Goal: Information Seeking & Learning: Learn about a topic

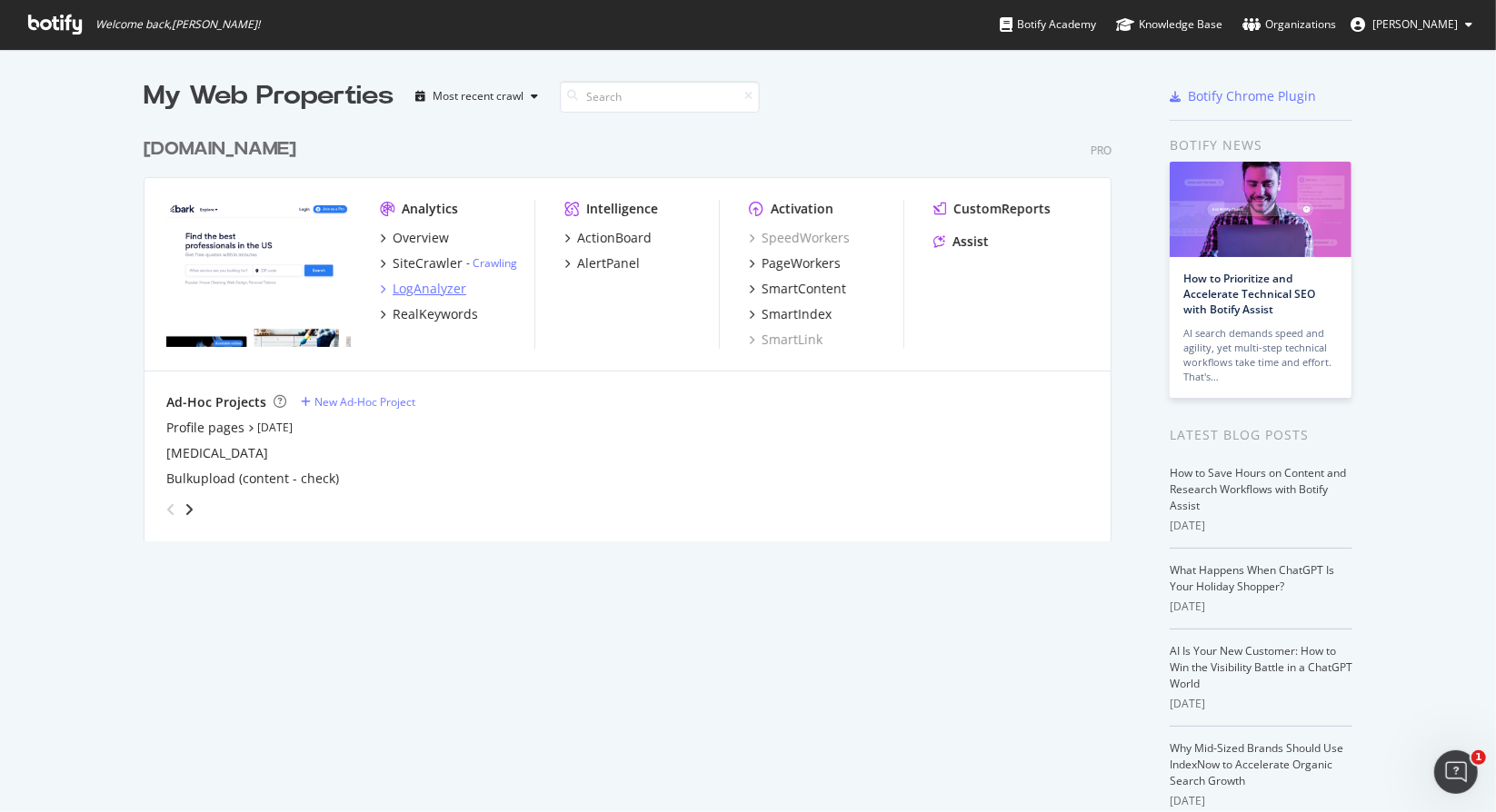
click at [430, 293] on div "LogAnalyzer" at bounding box center [430, 289] width 74 height 18
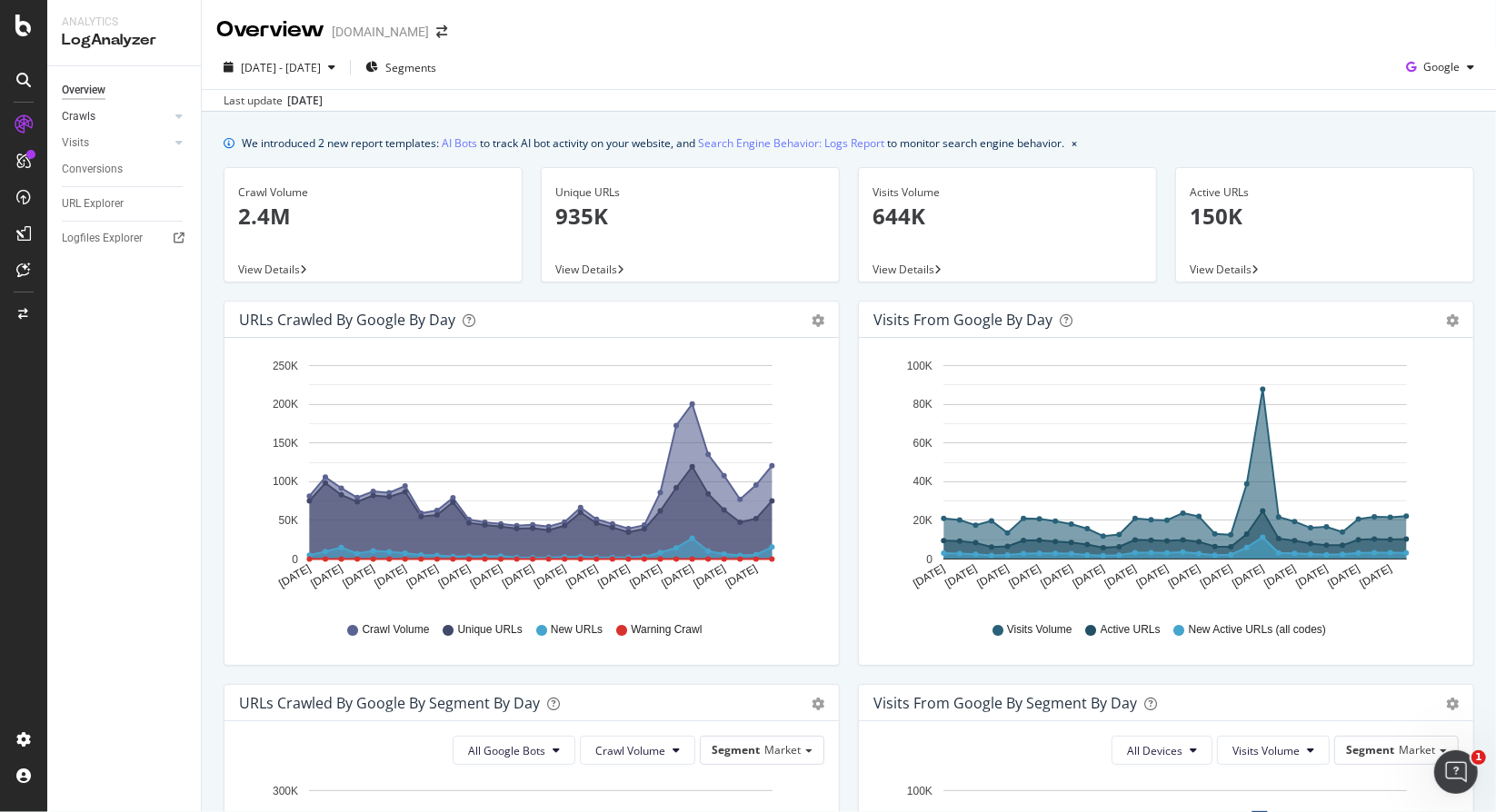
click at [99, 118] on link "Crawls" at bounding box center [116, 117] width 109 height 19
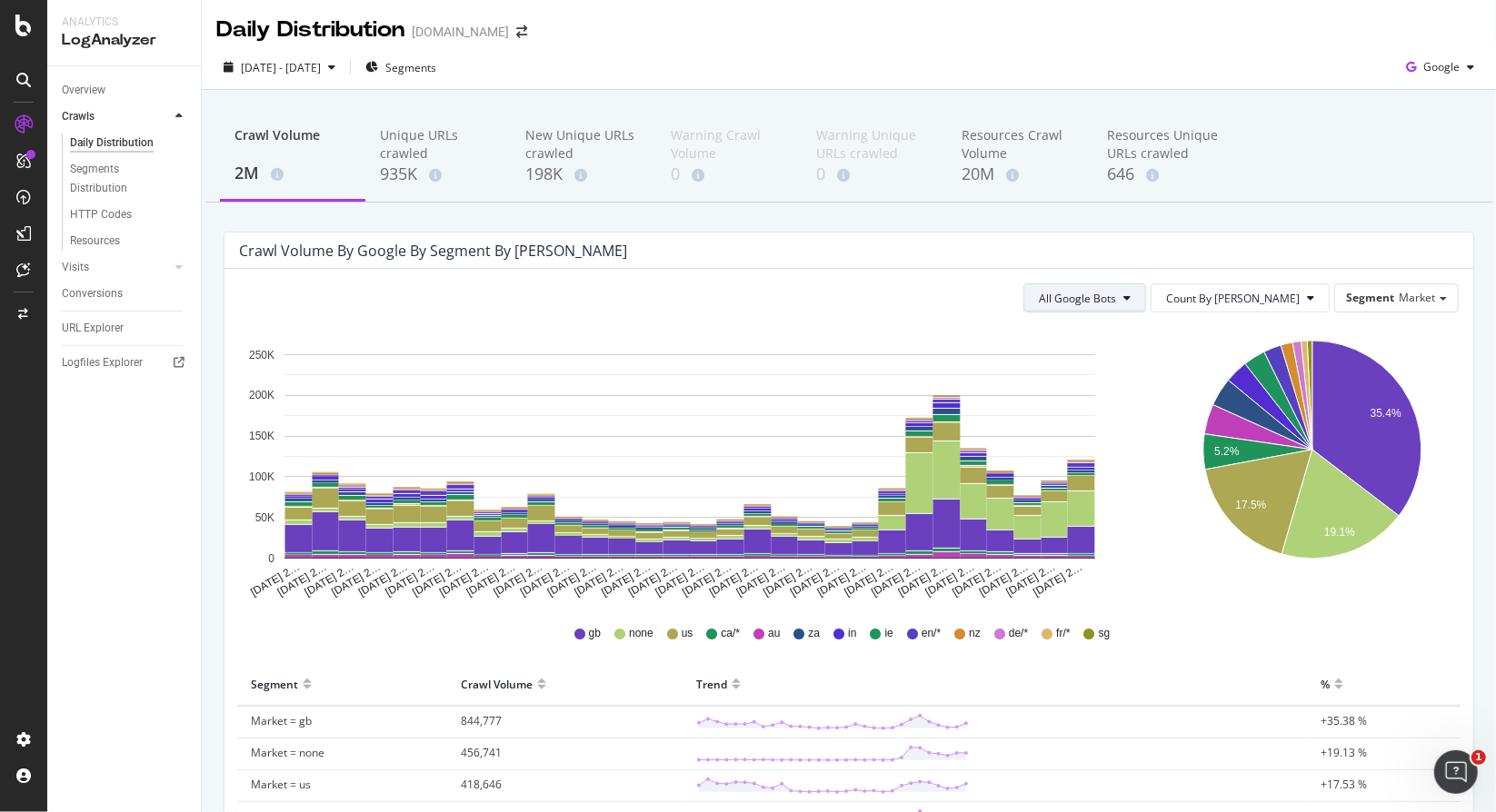
click at [1116, 295] on span "All Google Bots" at bounding box center [1077, 298] width 77 height 16
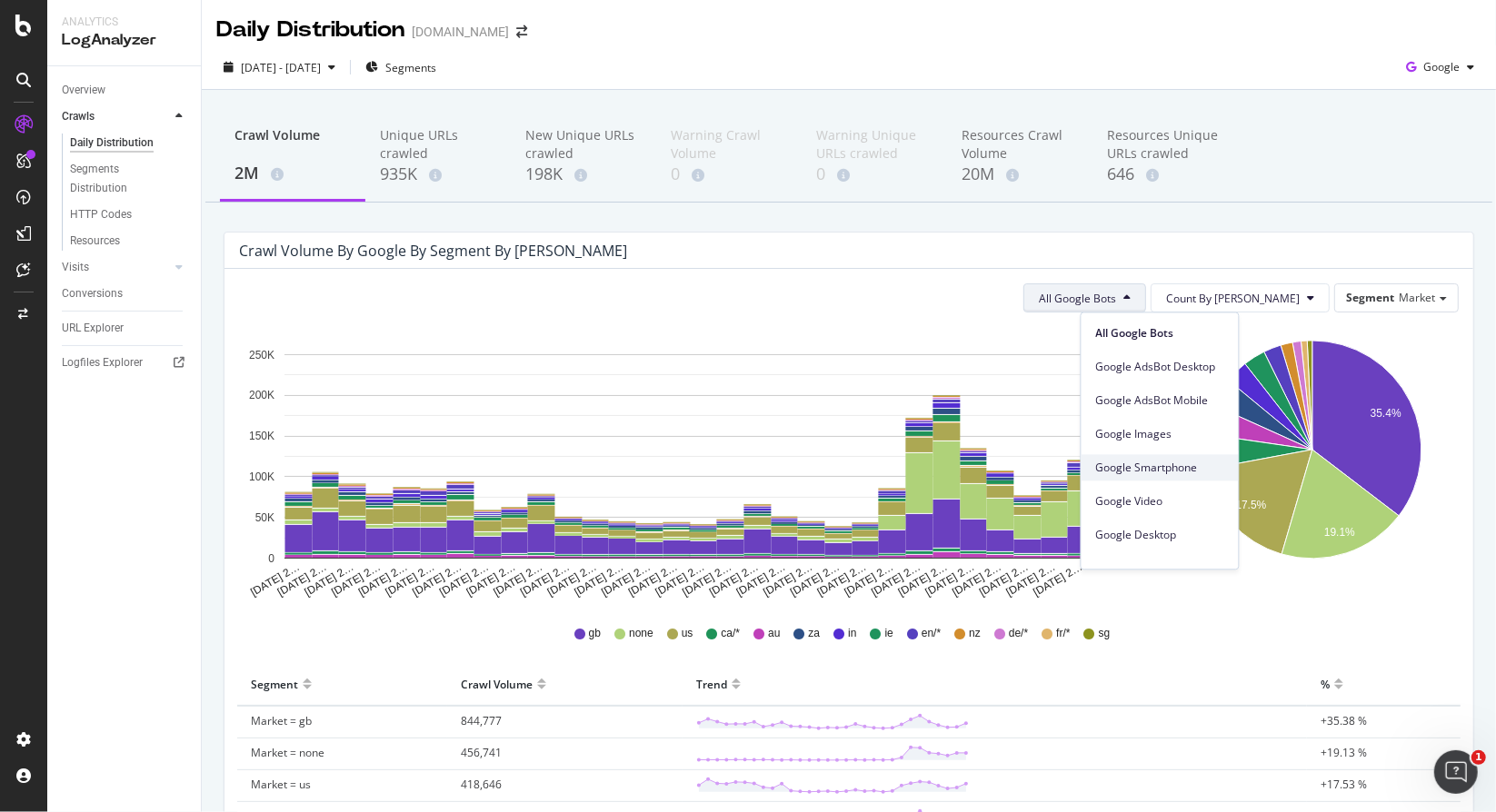
click at [1131, 473] on span "Google Smartphone" at bounding box center [1159, 468] width 128 height 17
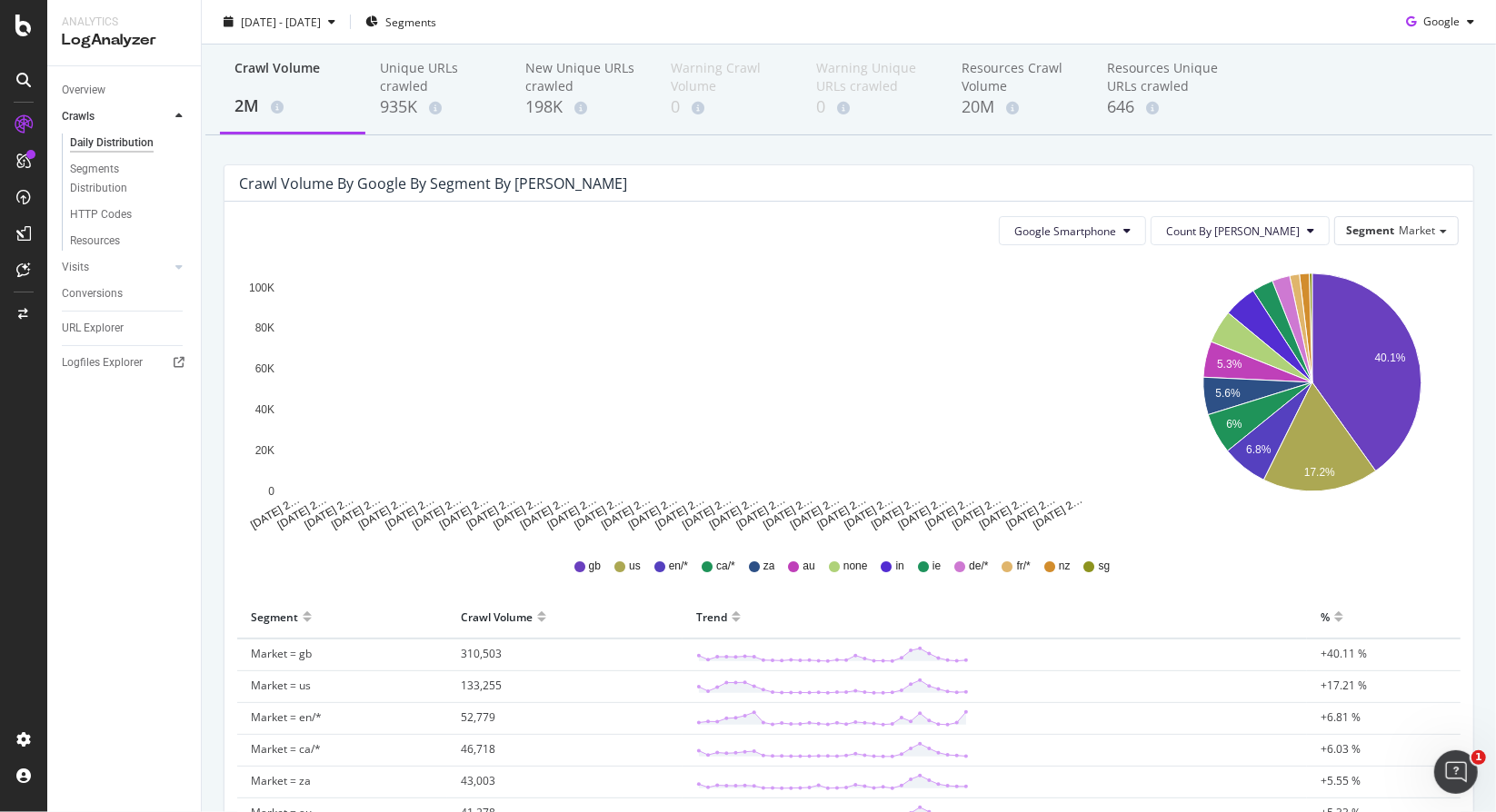
scroll to position [69, 0]
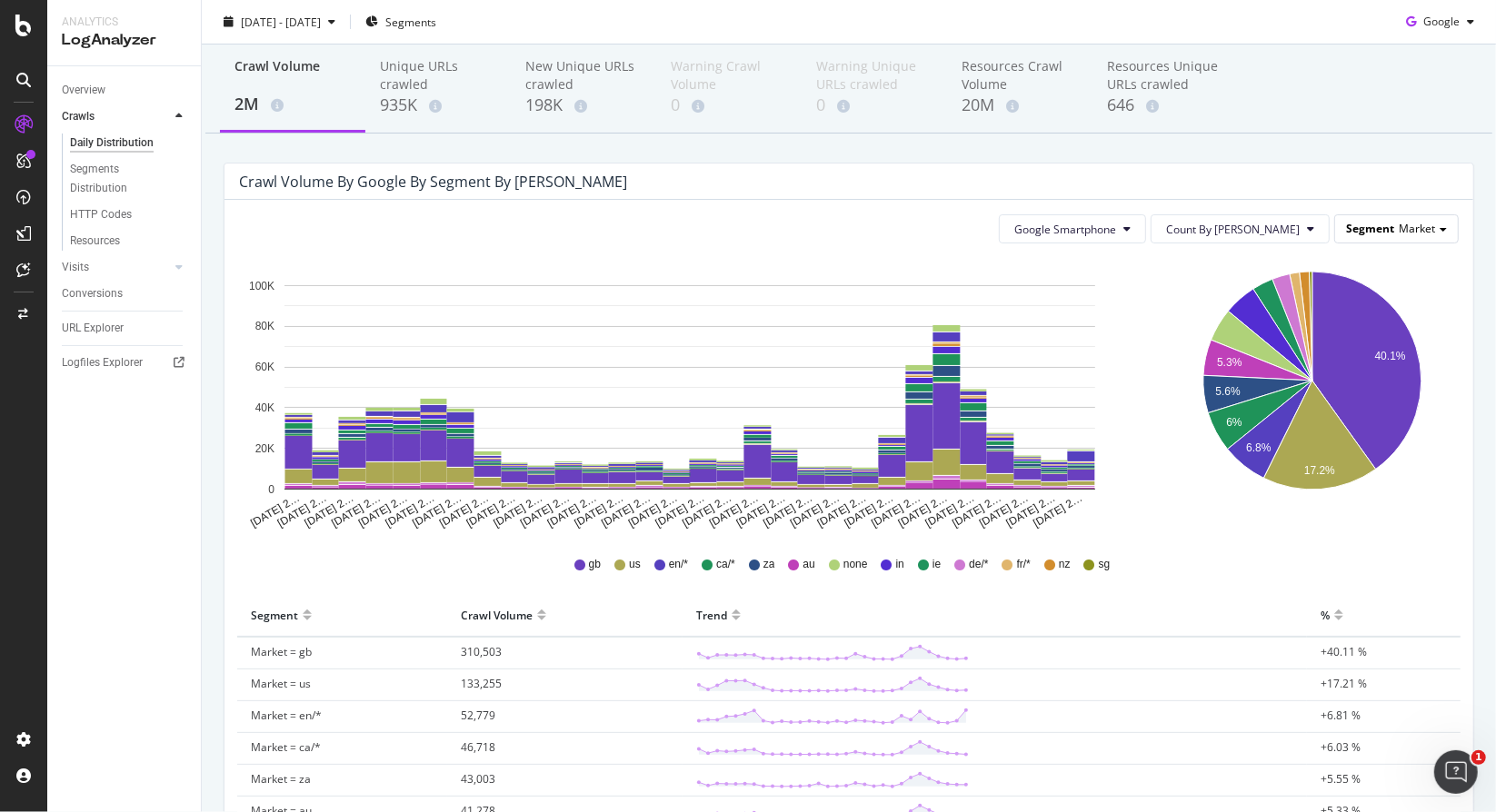
click at [1372, 234] on span "Segment" at bounding box center [1370, 228] width 48 height 16
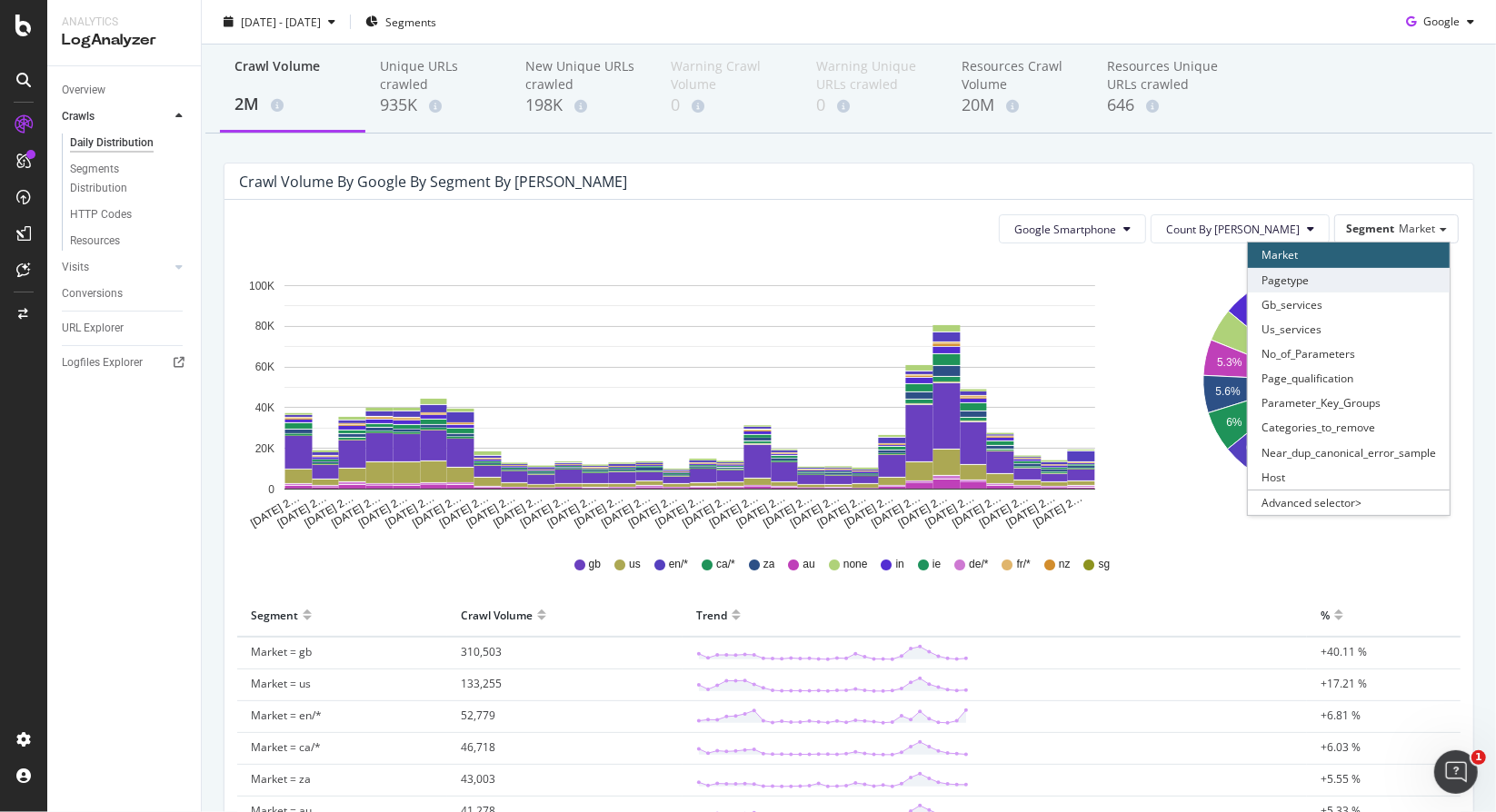
click at [1347, 272] on div "Pagetype" at bounding box center [1348, 280] width 201 height 25
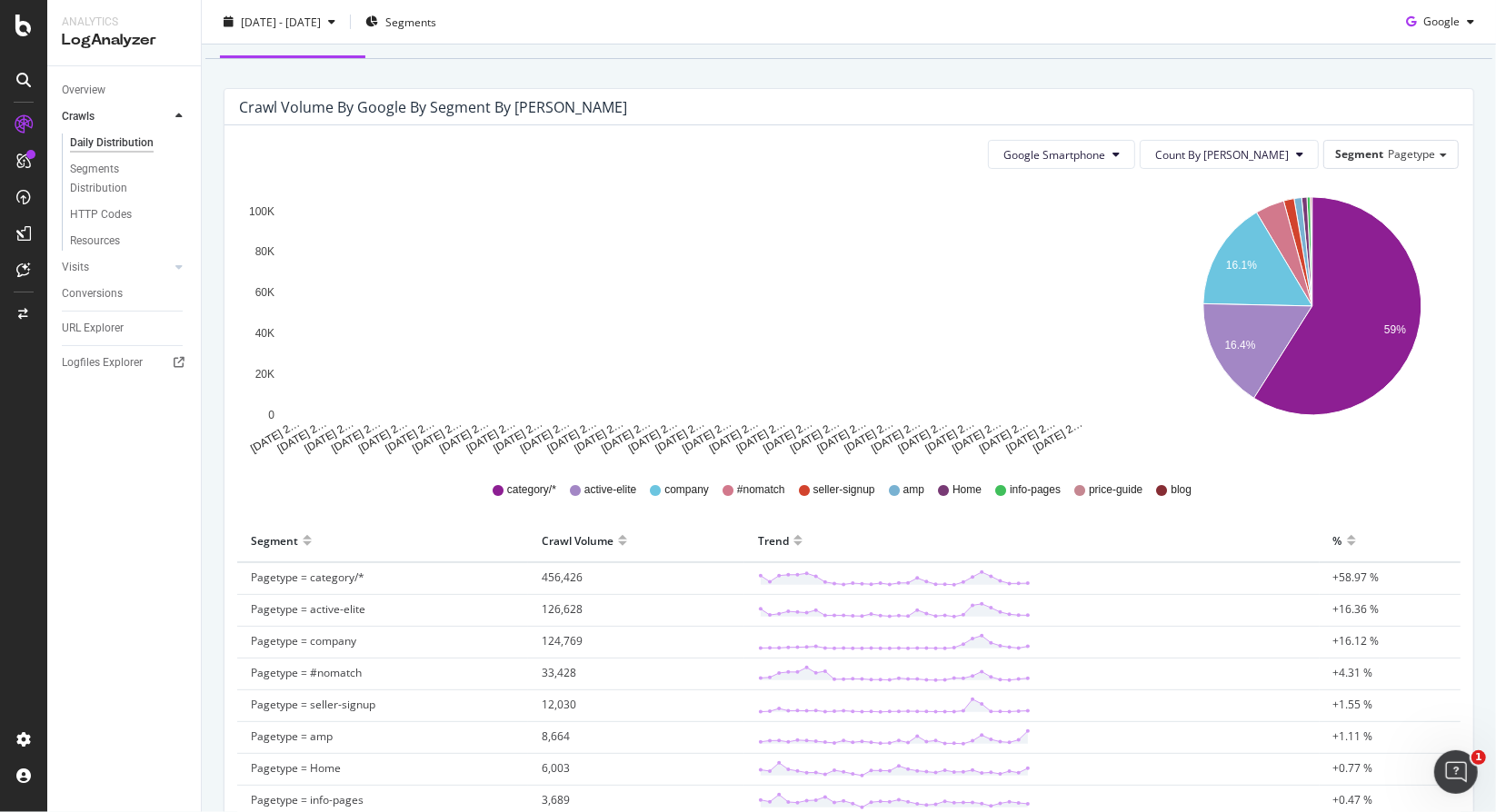
scroll to position [147, 0]
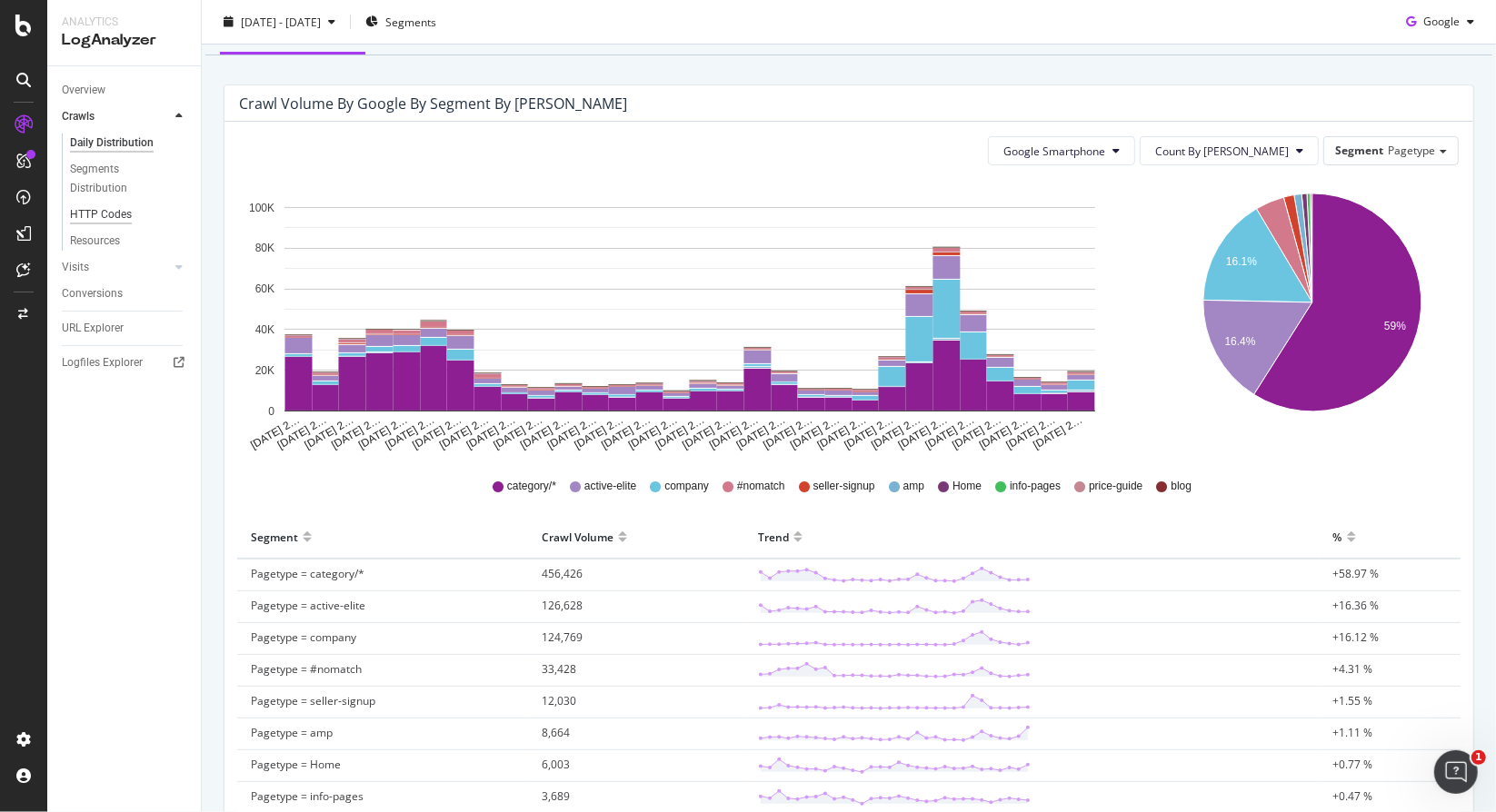
click at [95, 223] on div "HTTP Codes" at bounding box center [100, 214] width 62 height 19
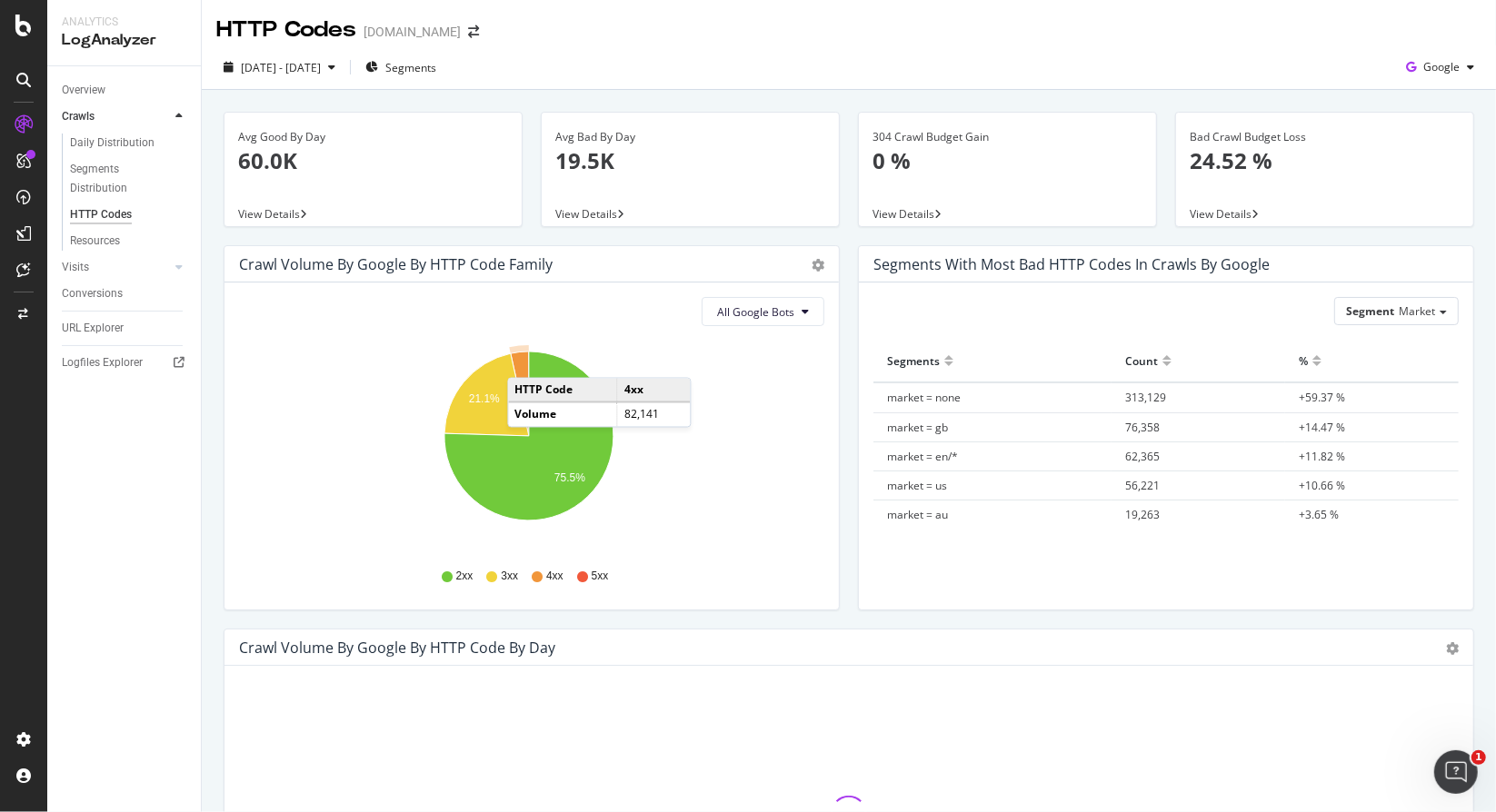
click at [525, 359] on icon "A chart." at bounding box center [520, 394] width 18 height 85
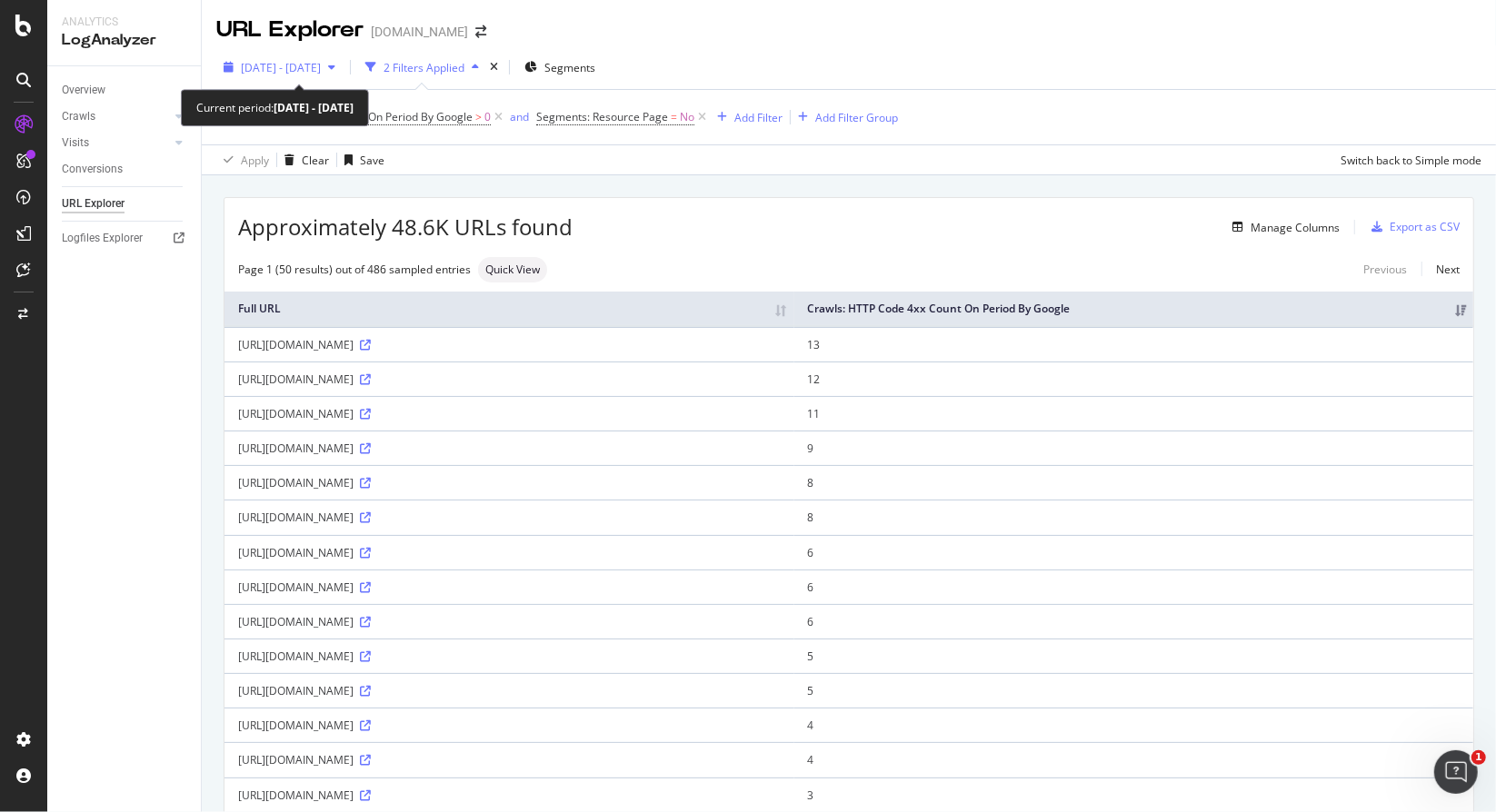
click at [311, 66] on span "[DATE] - [DATE]" at bounding box center [281, 67] width 80 height 16
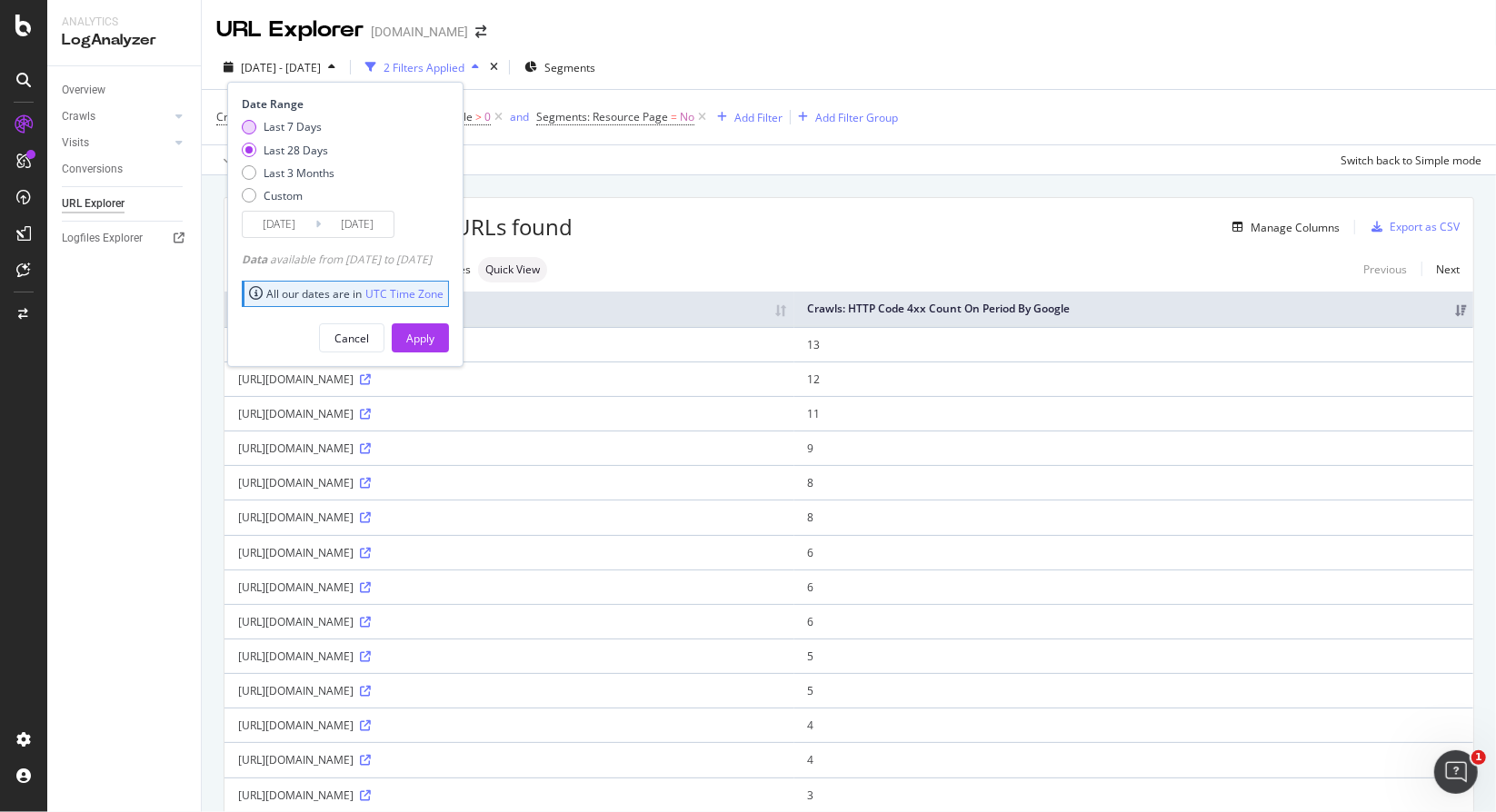
click at [302, 127] on div "Last 7 Days" at bounding box center [292, 126] width 58 height 16
type input "[DATE]"
click at [434, 339] on div "Apply" at bounding box center [420, 338] width 29 height 16
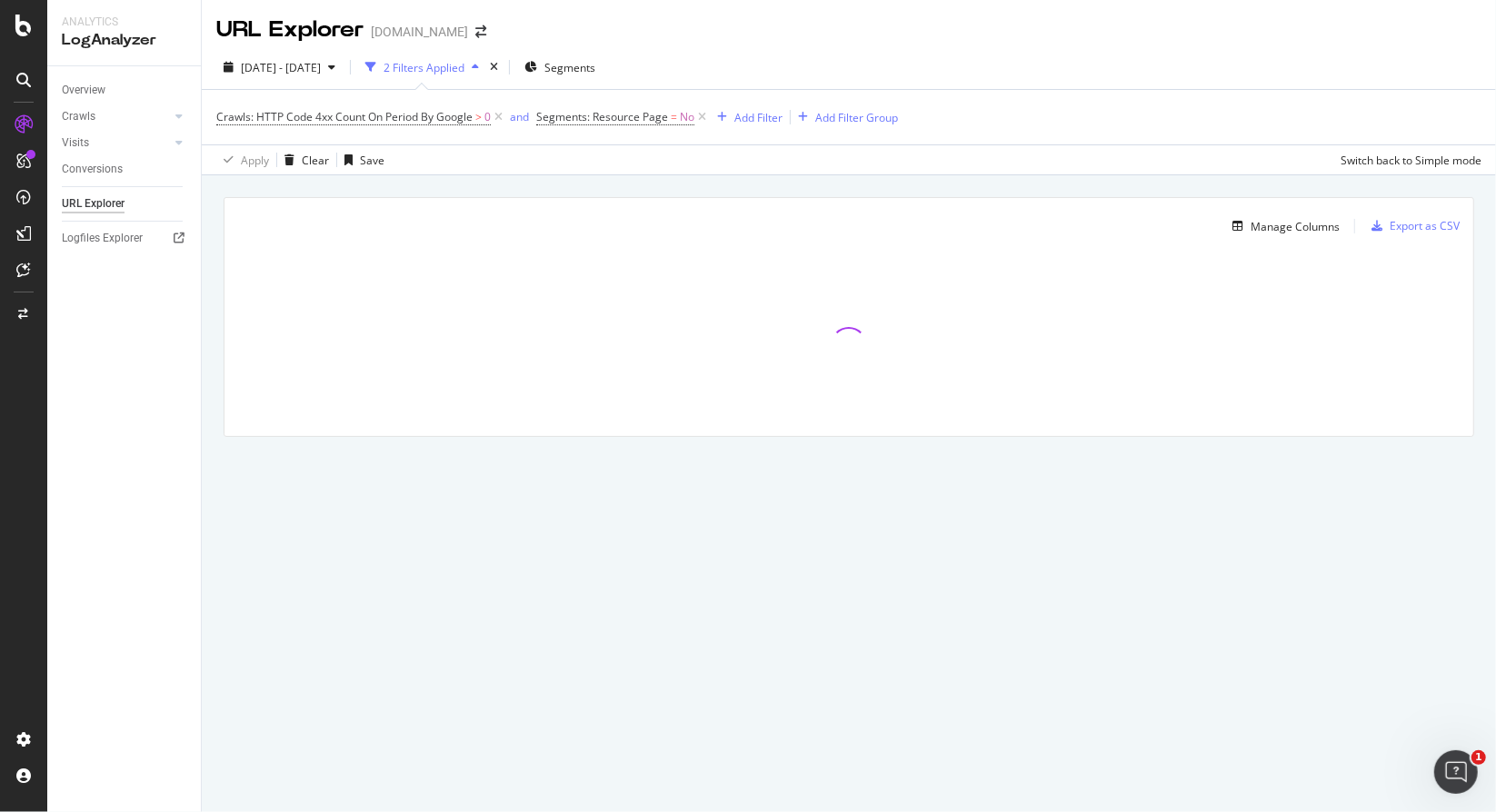
click at [455, 349] on div at bounding box center [848, 346] width 1249 height 182
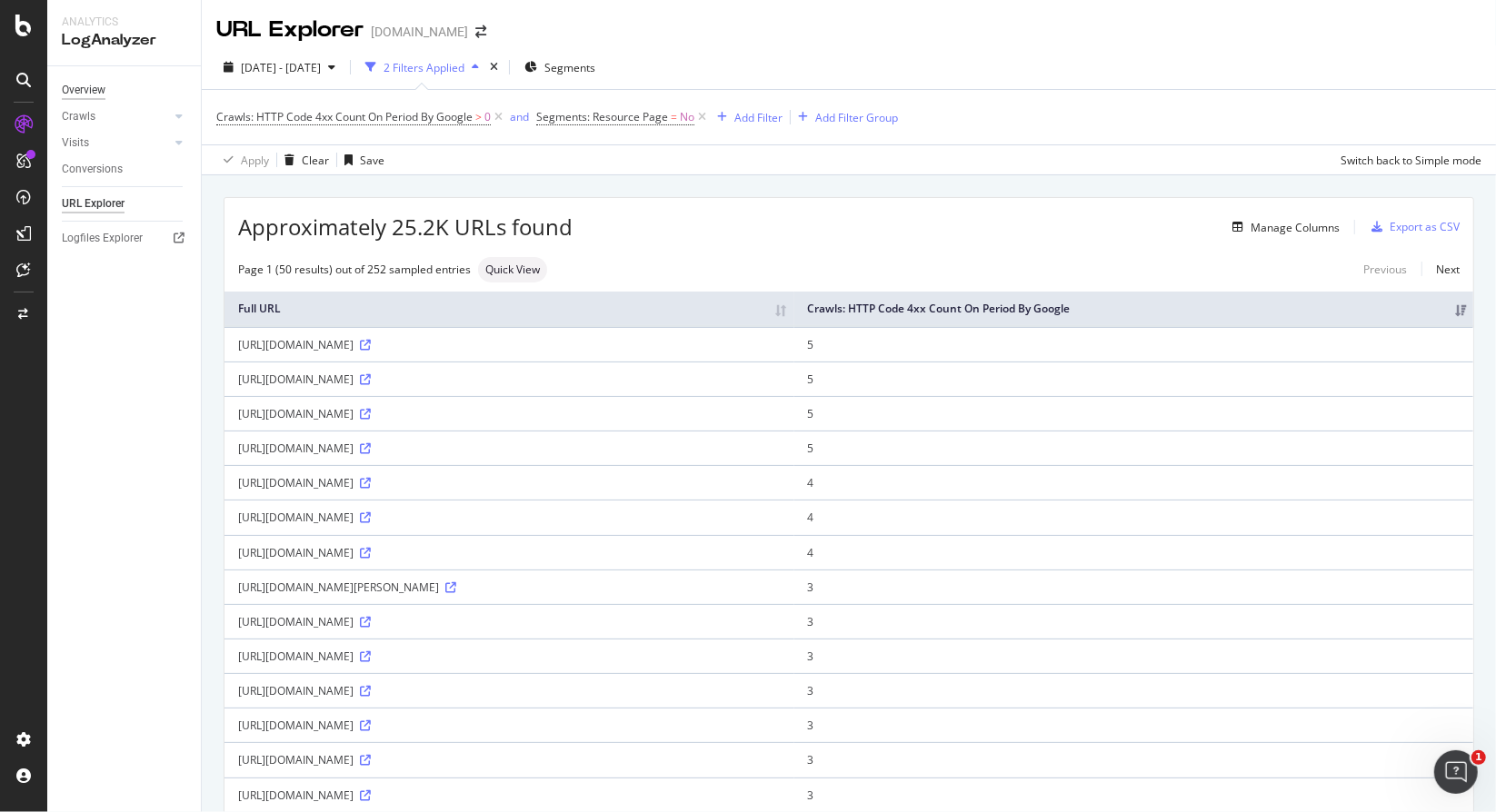
click at [100, 85] on div "Overview" at bounding box center [83, 90] width 43 height 19
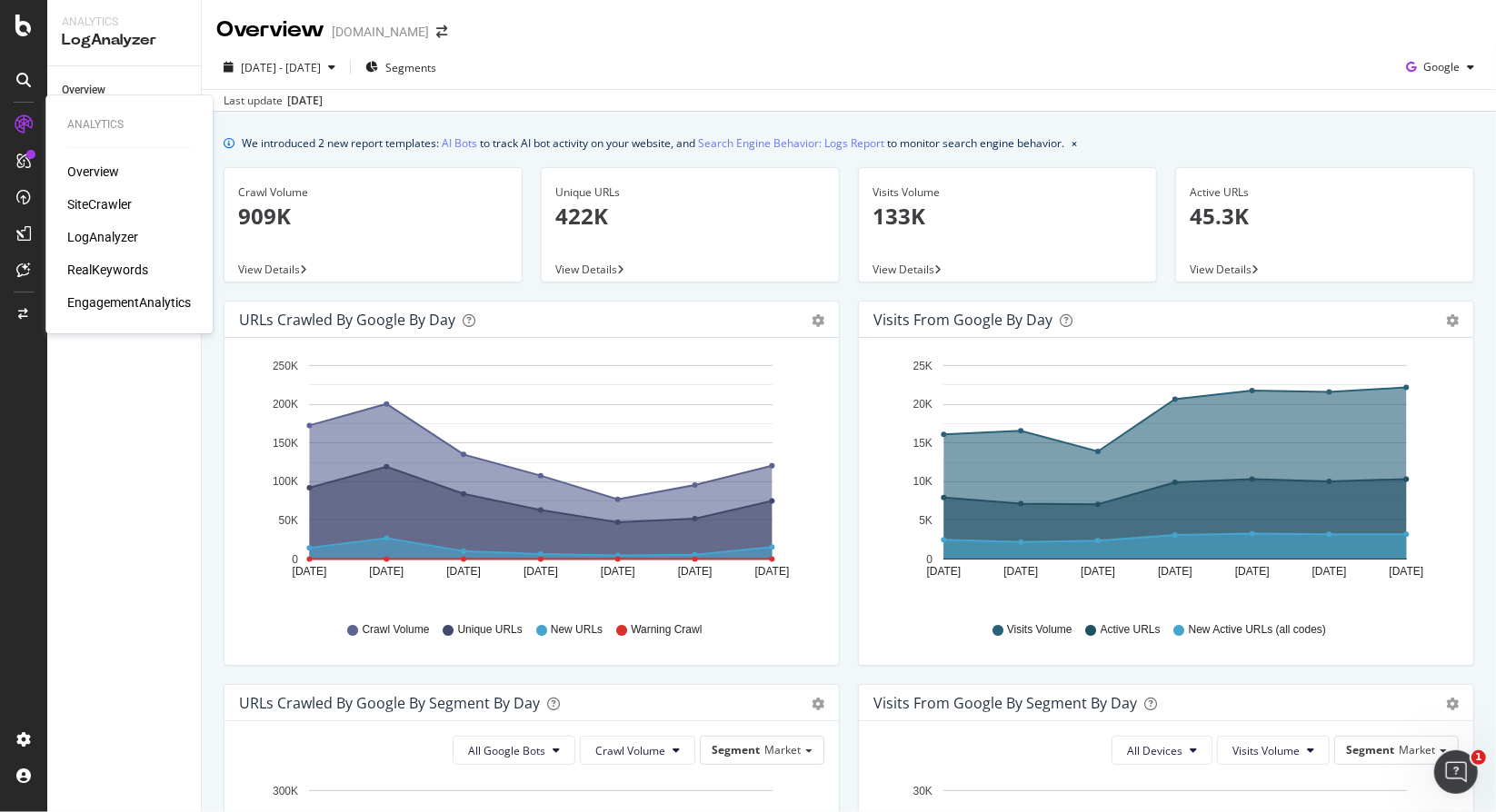
click at [119, 266] on div "RealKeywords" at bounding box center [108, 270] width 81 height 18
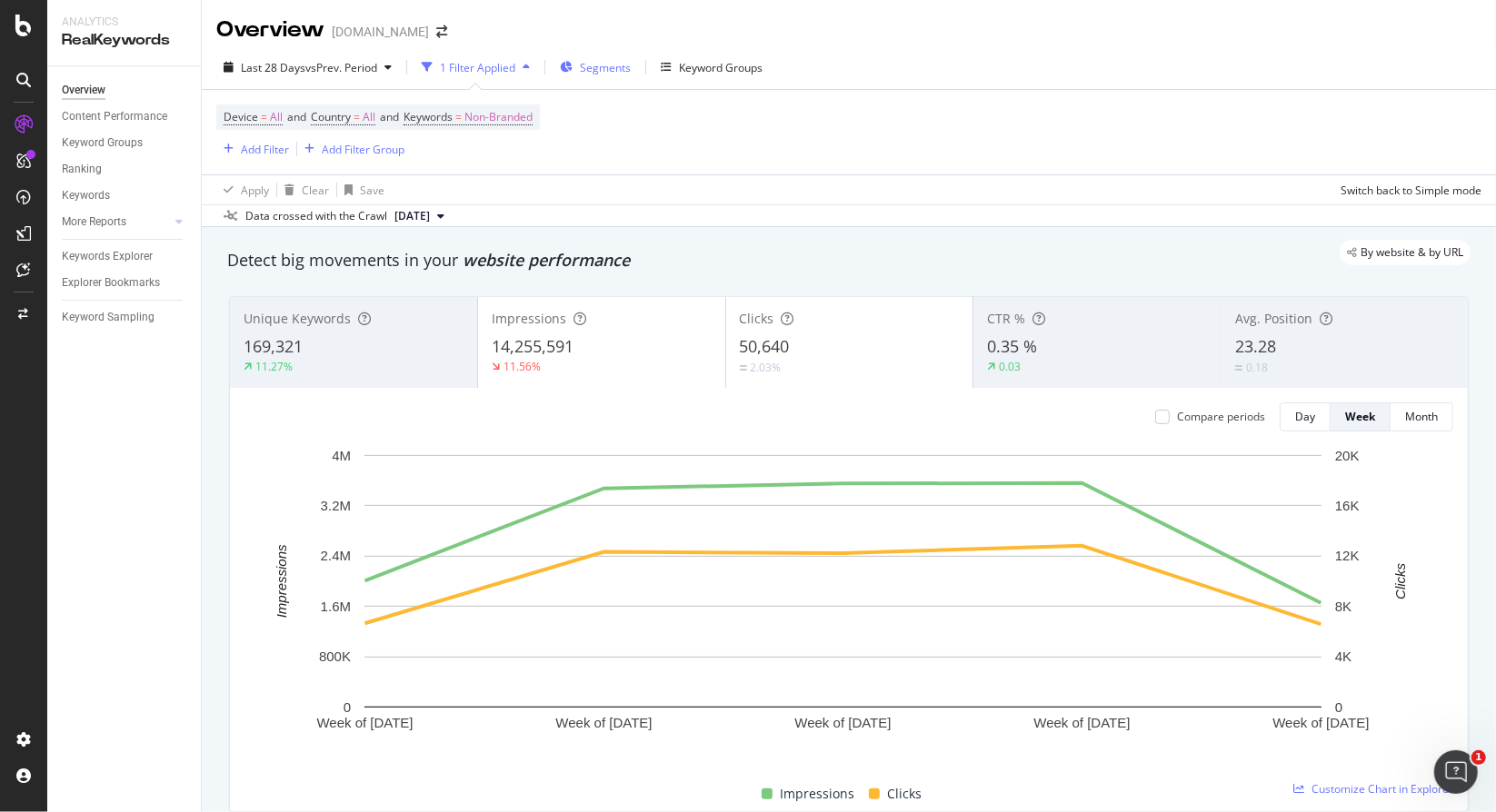
click at [598, 66] on span "Segments" at bounding box center [604, 67] width 51 height 16
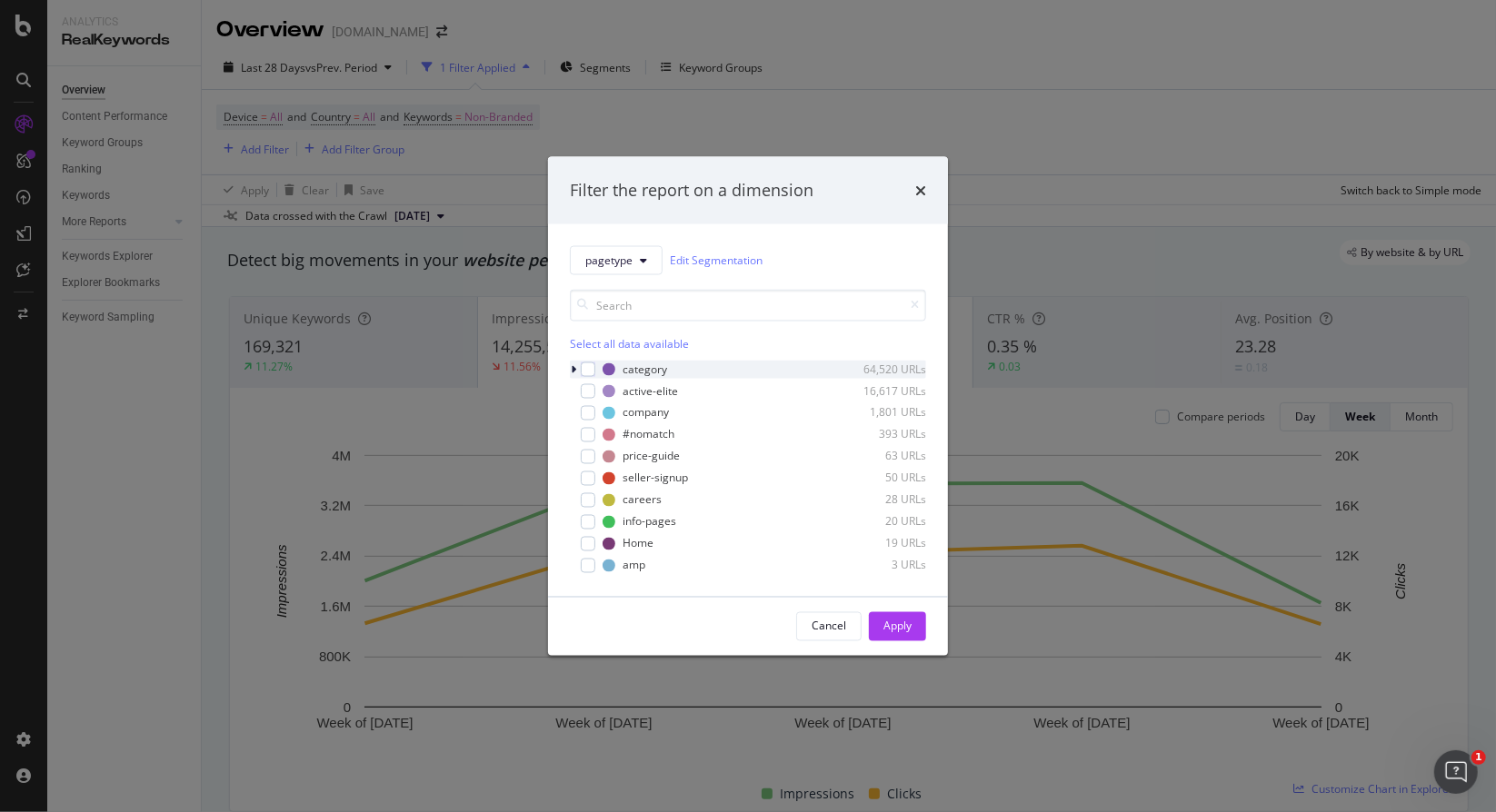
click at [597, 365] on div "category 64,520 URLs" at bounding box center [747, 369] width 356 height 18
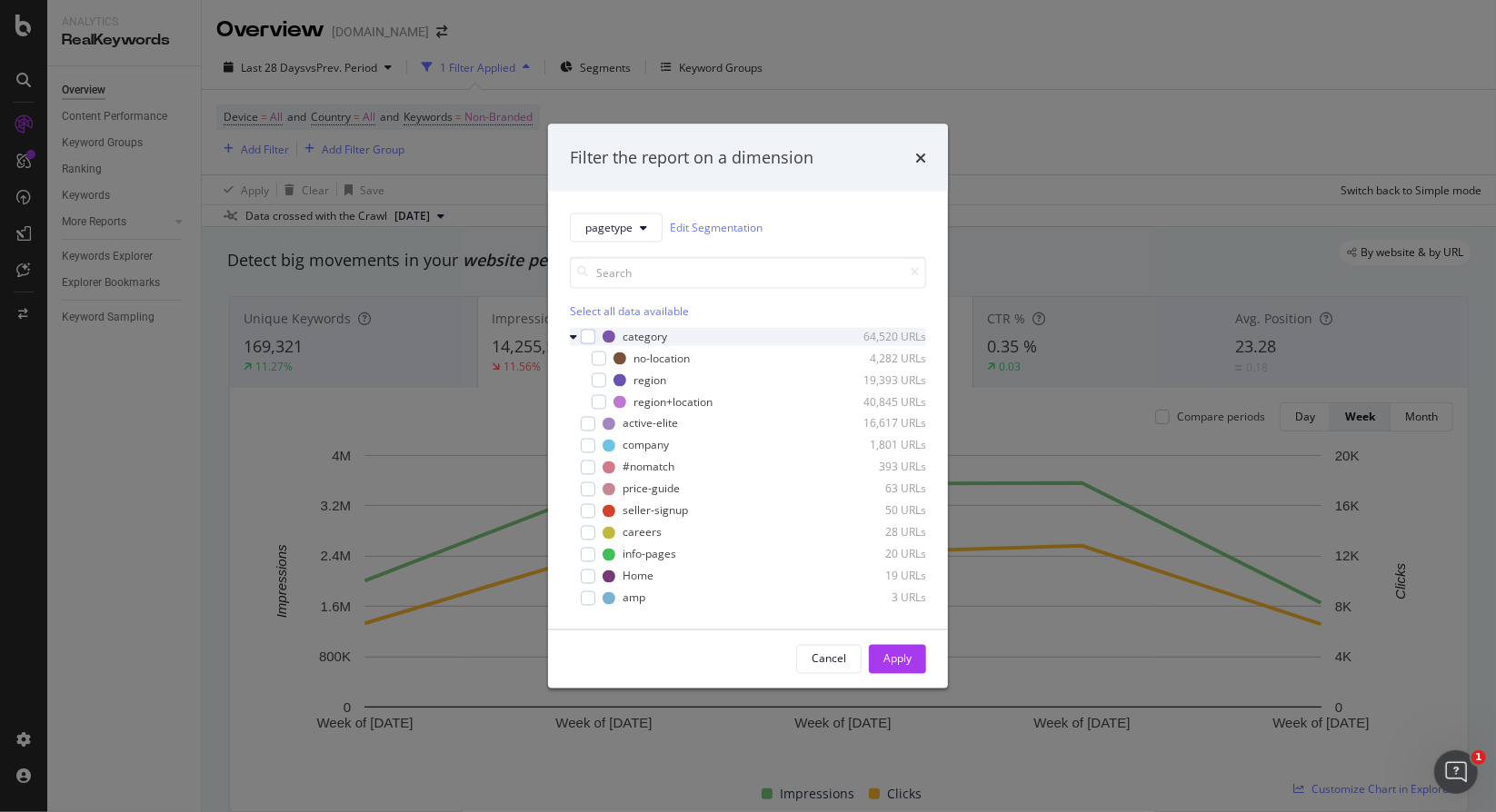
click at [596, 337] on div "category 64,520 URLs" at bounding box center [747, 337] width 356 height 18
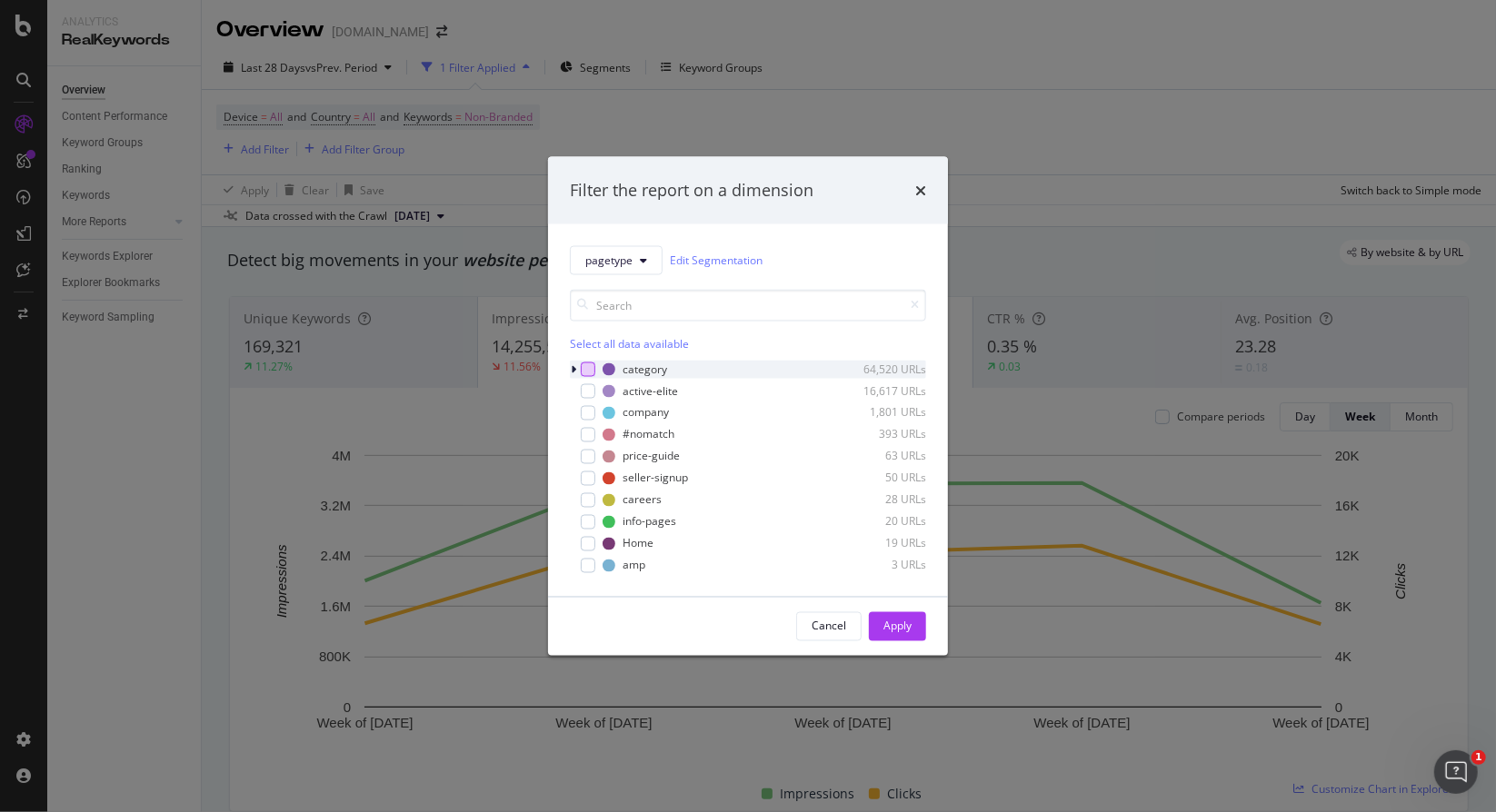
click at [593, 375] on div "modal" at bounding box center [588, 369] width 15 height 15
click at [572, 374] on div "modal" at bounding box center [575, 369] width 11 height 18
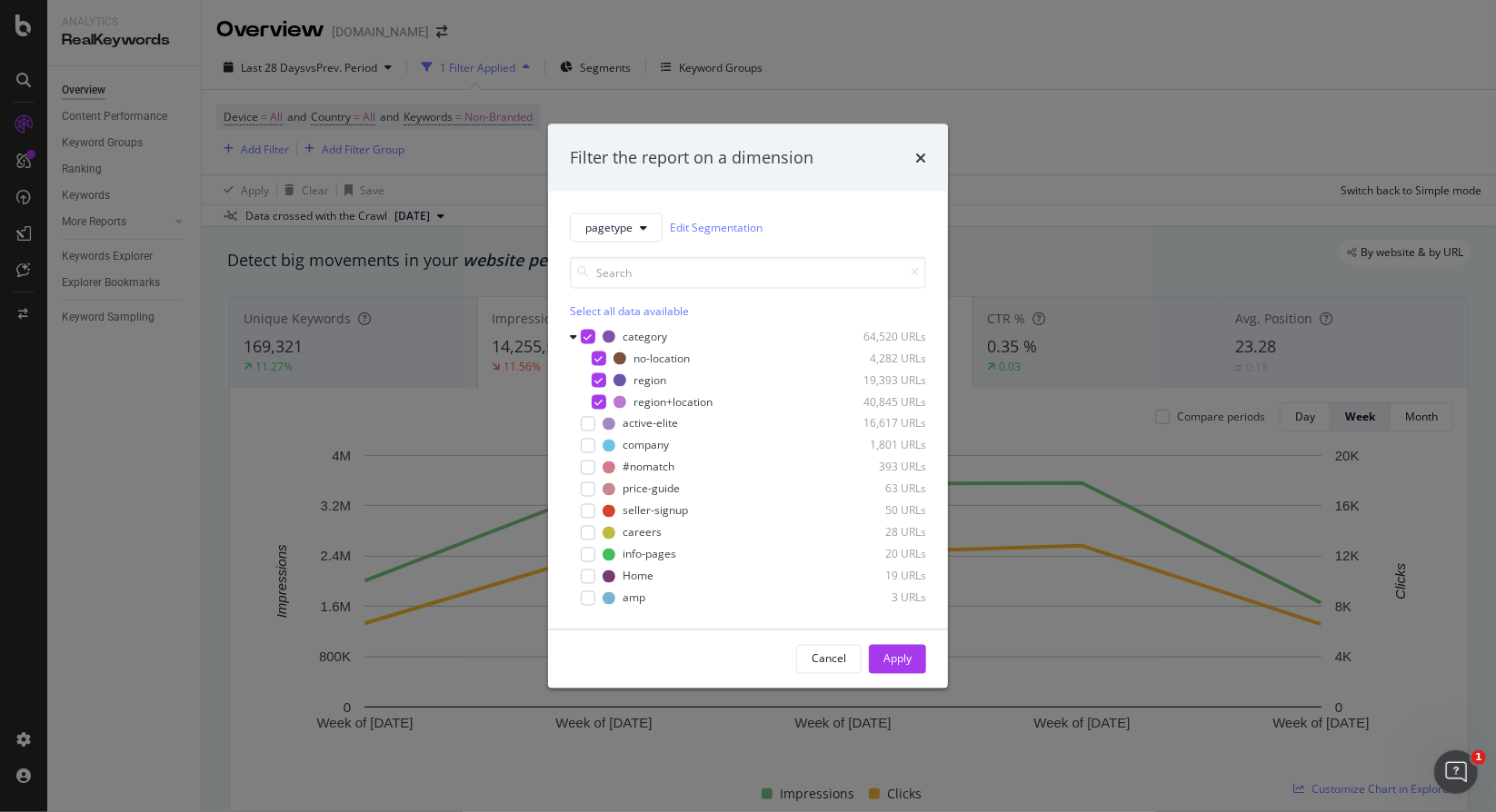
click at [892, 674] on div "Cancel Apply" at bounding box center [748, 658] width 400 height 58
click at [903, 664] on div "Apply" at bounding box center [897, 658] width 29 height 16
